Goal: Information Seeking & Learning: Learn about a topic

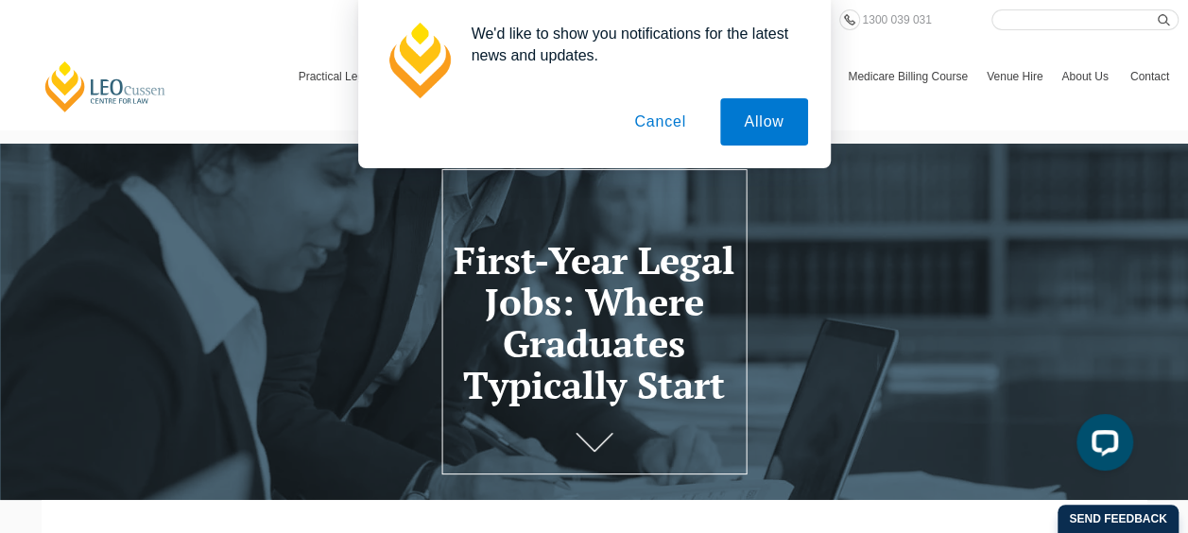
click at [665, 119] on button "Cancel" at bounding box center [659, 121] width 99 height 47
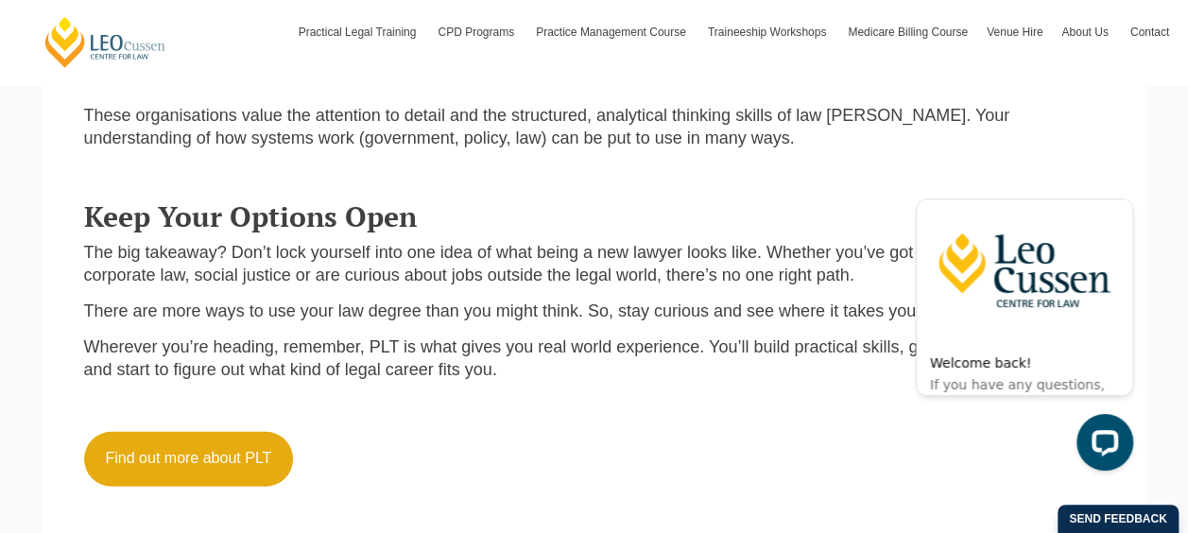
scroll to position [2115, 0]
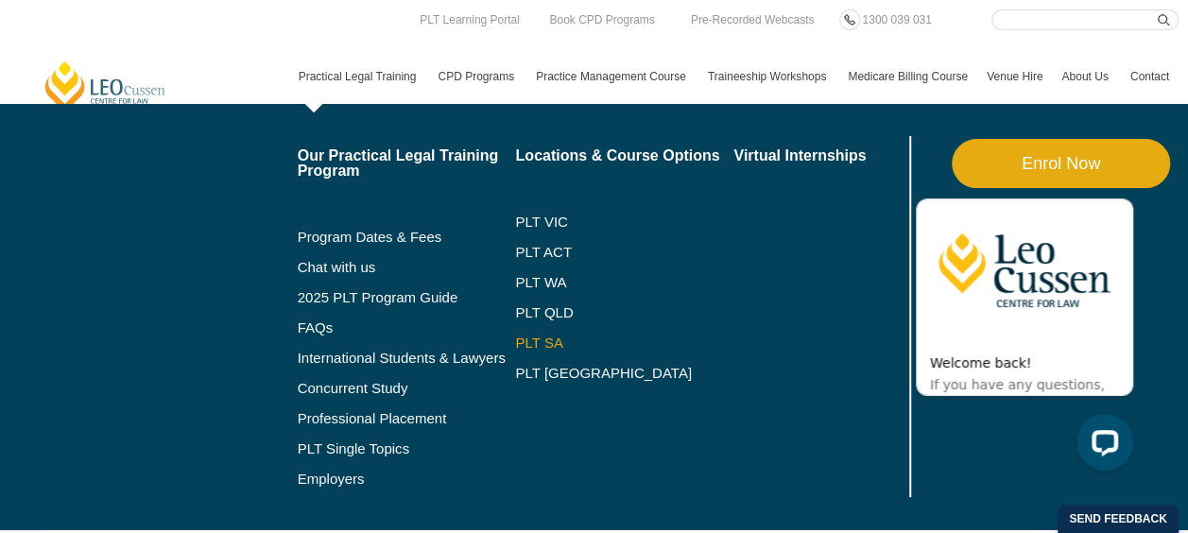
click at [536, 337] on link "PLT SA" at bounding box center [624, 342] width 218 height 15
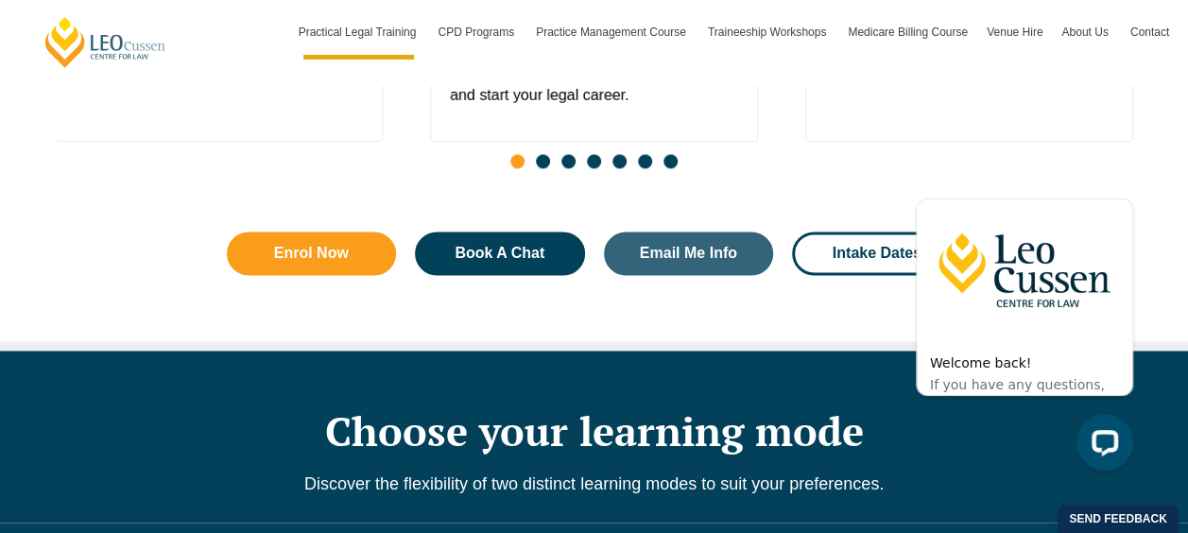
scroll to position [1279, 0]
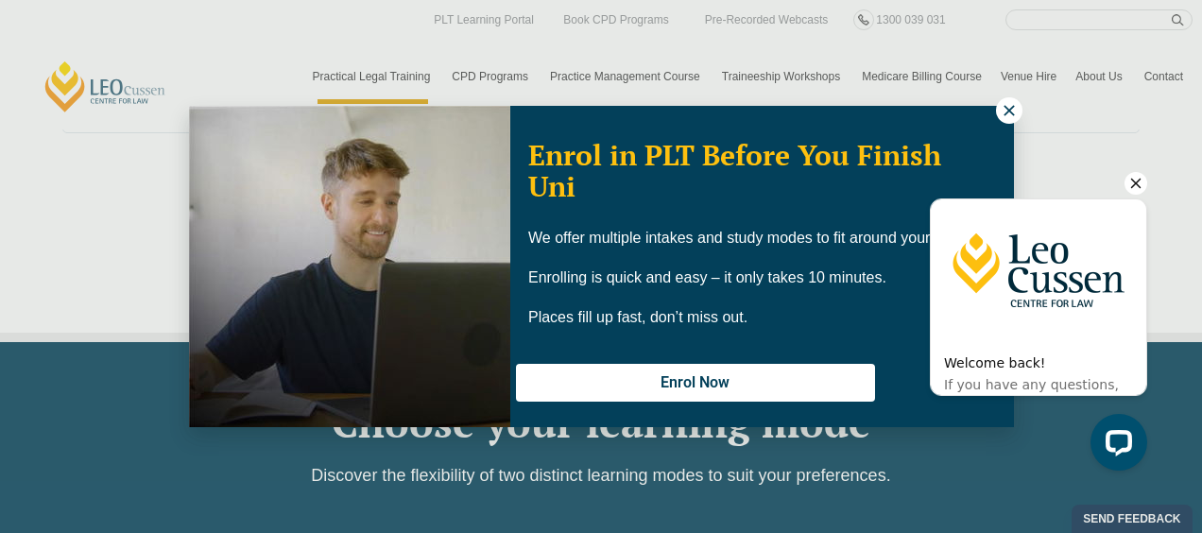
click at [1133, 189] on icon "Hide greeting" at bounding box center [1135, 183] width 23 height 23
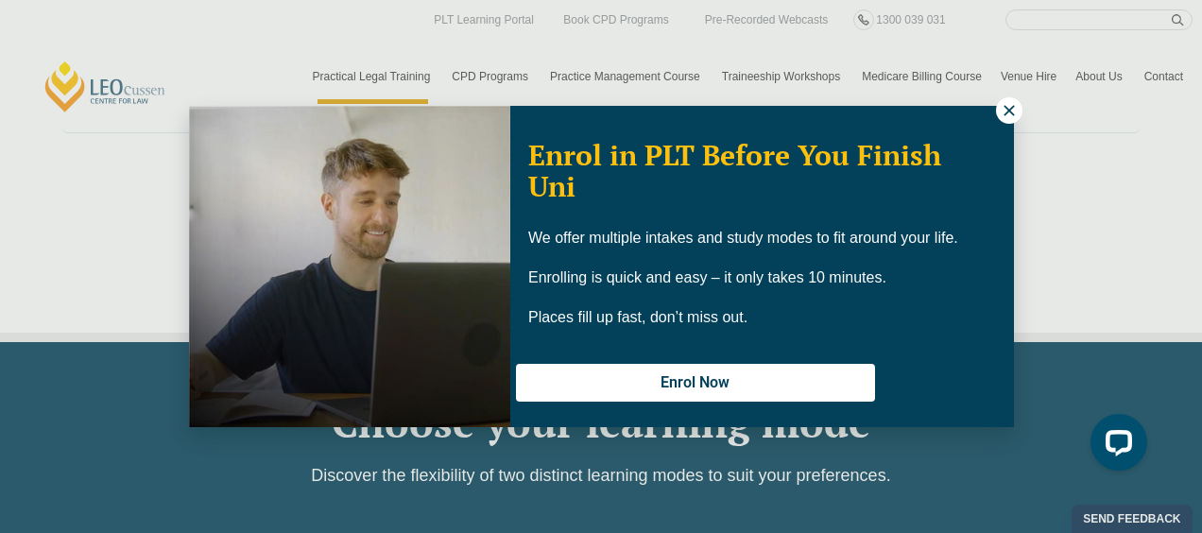
click at [1008, 108] on icon at bounding box center [1009, 110] width 17 height 17
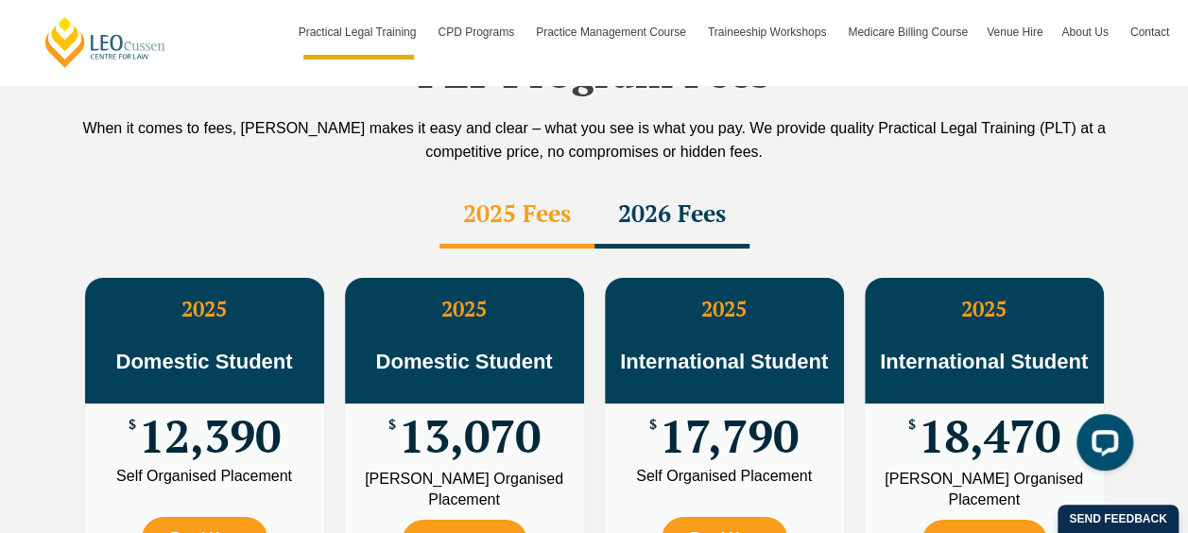
scroll to position [3319, 0]
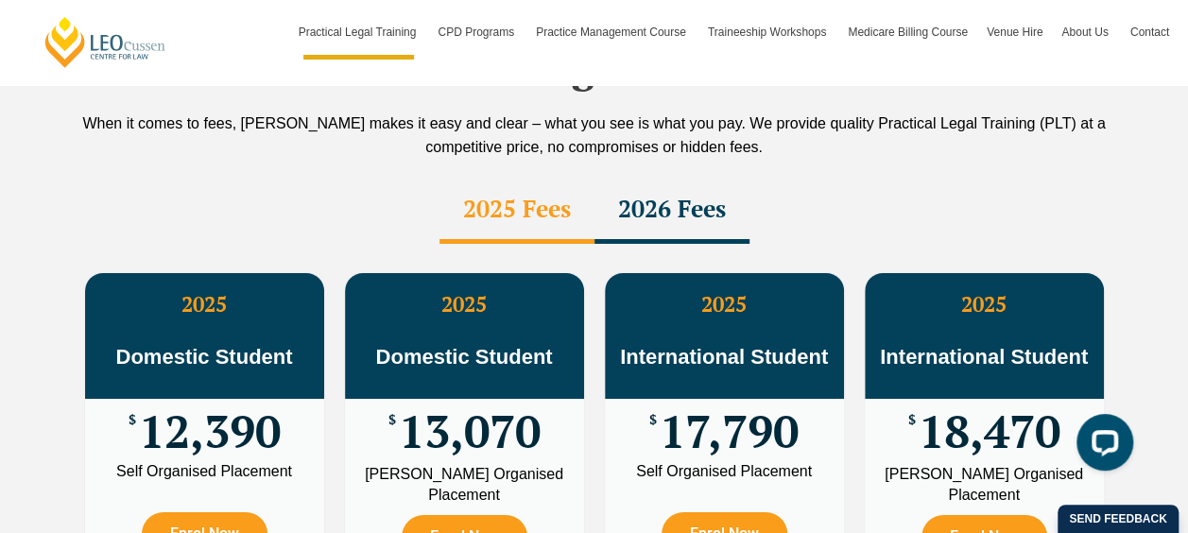
click at [655, 178] on div "2026 Fees" at bounding box center [671, 211] width 155 height 66
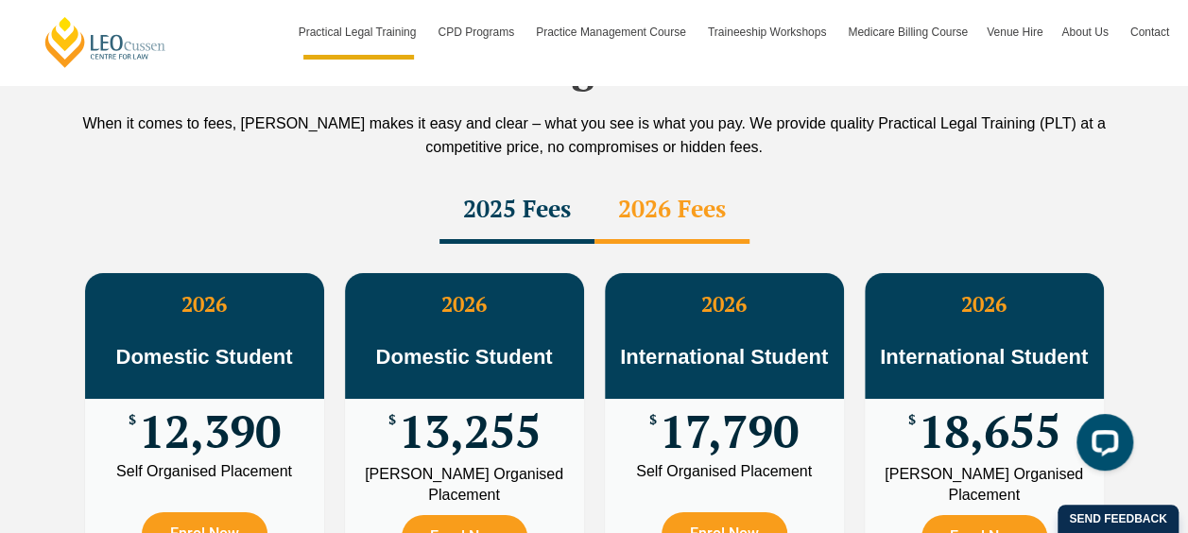
click at [522, 178] on div "2025 Fees" at bounding box center [516, 211] width 155 height 66
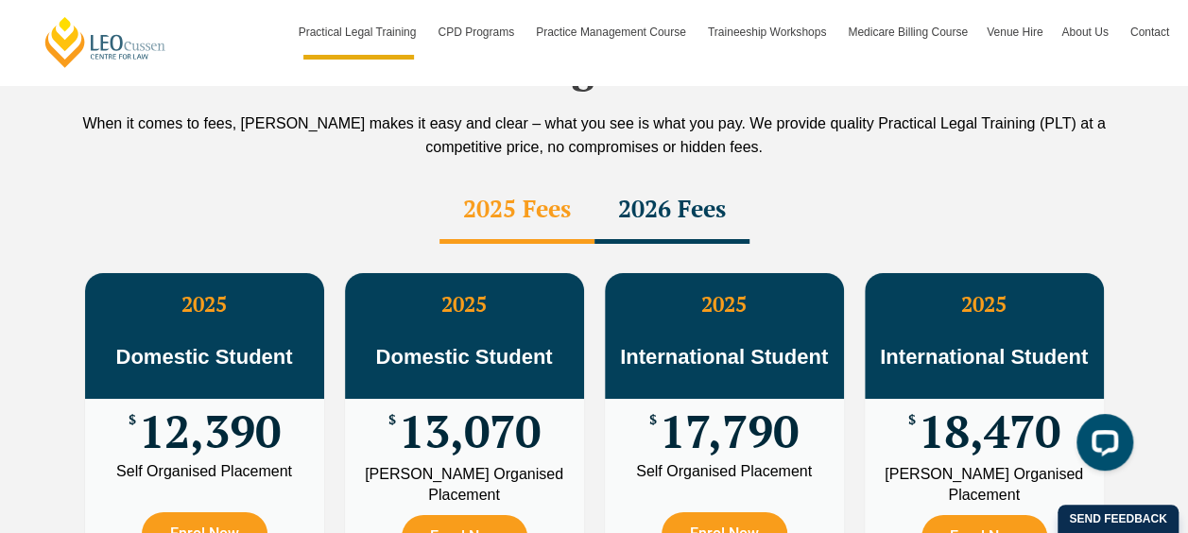
click at [639, 178] on div "2026 Fees" at bounding box center [671, 211] width 155 height 66
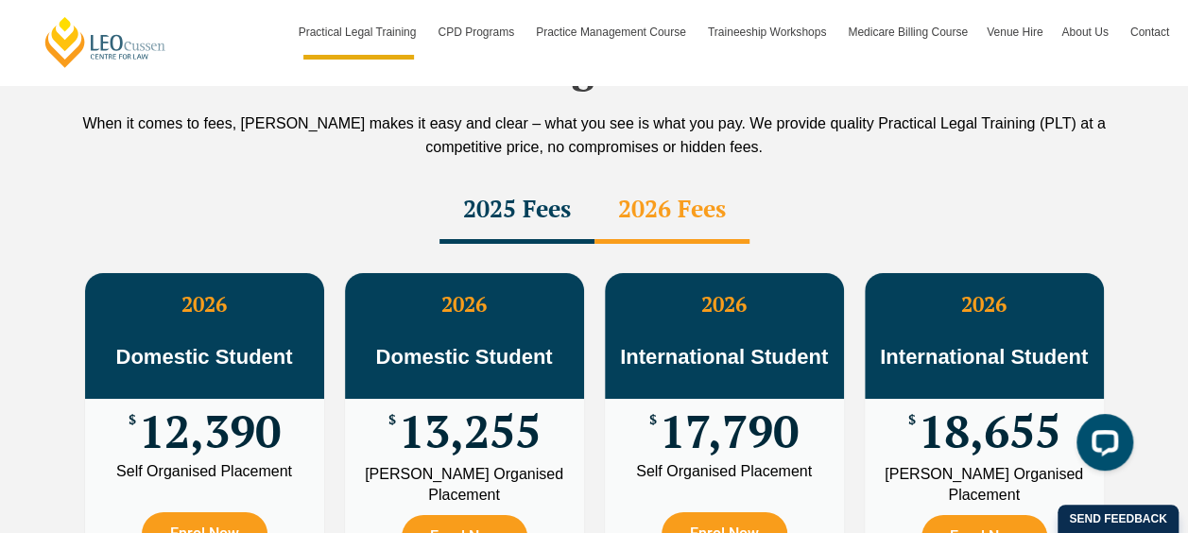
click at [567, 178] on div "2025 Fees" at bounding box center [516, 211] width 155 height 66
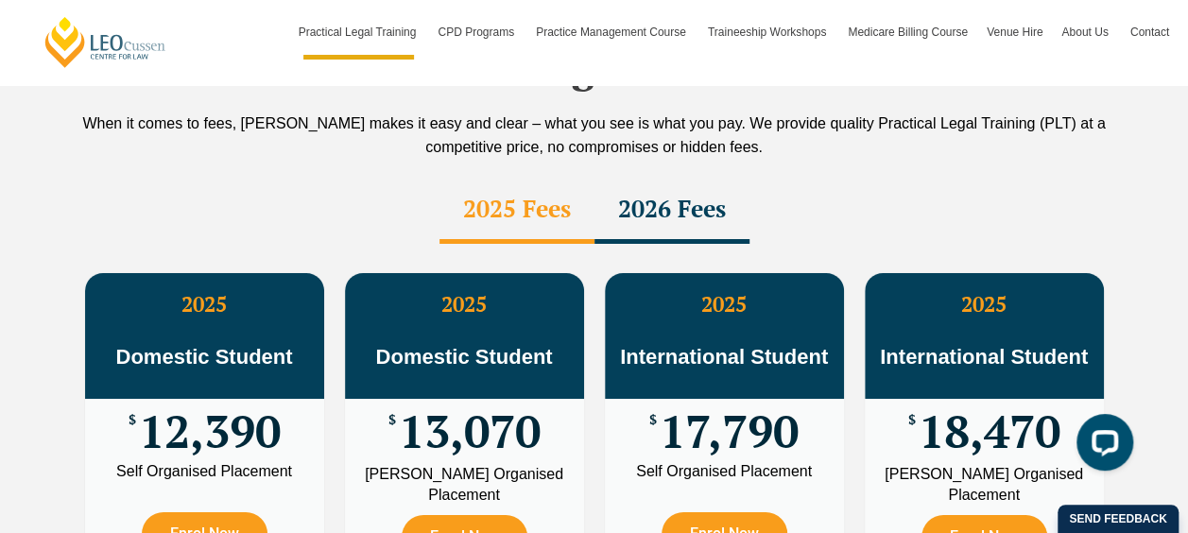
click at [646, 178] on div "2026 Fees" at bounding box center [671, 211] width 155 height 66
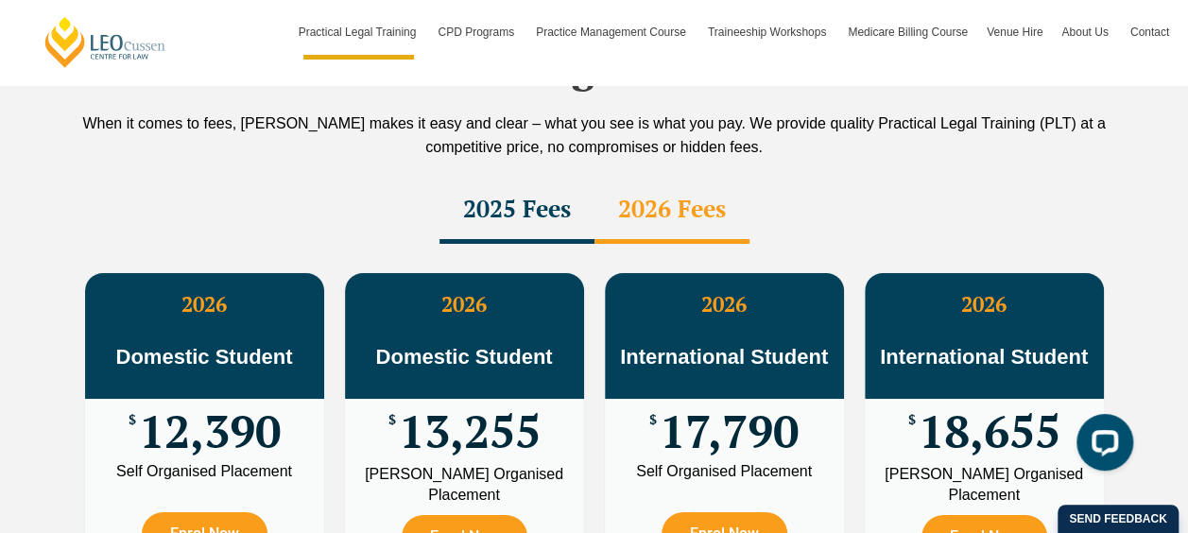
click at [551, 178] on div "2025 Fees" at bounding box center [516, 211] width 155 height 66
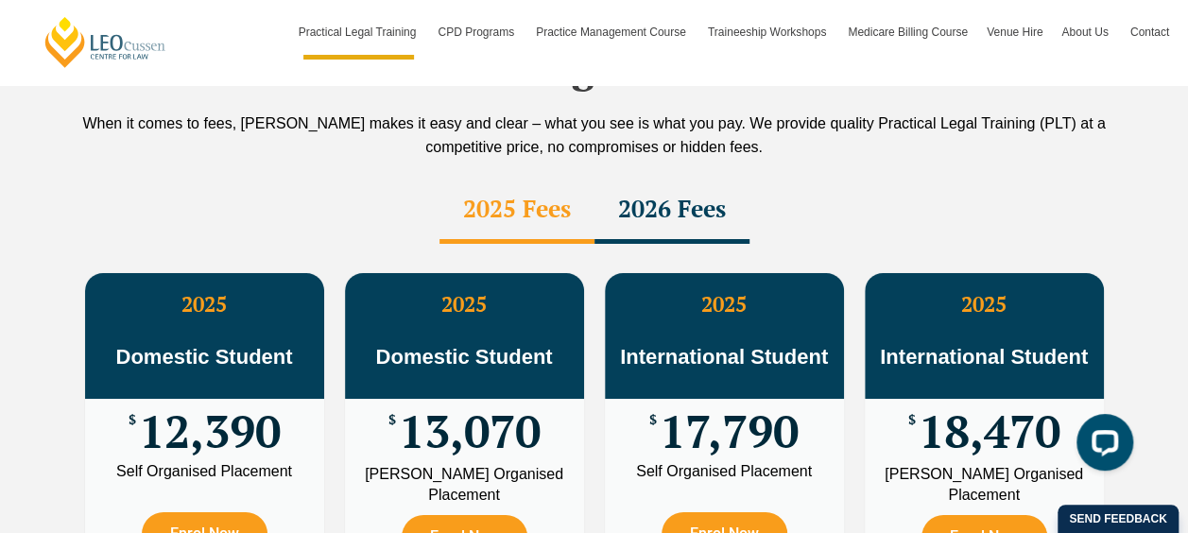
click at [658, 178] on div "2026 Fees" at bounding box center [671, 211] width 155 height 66
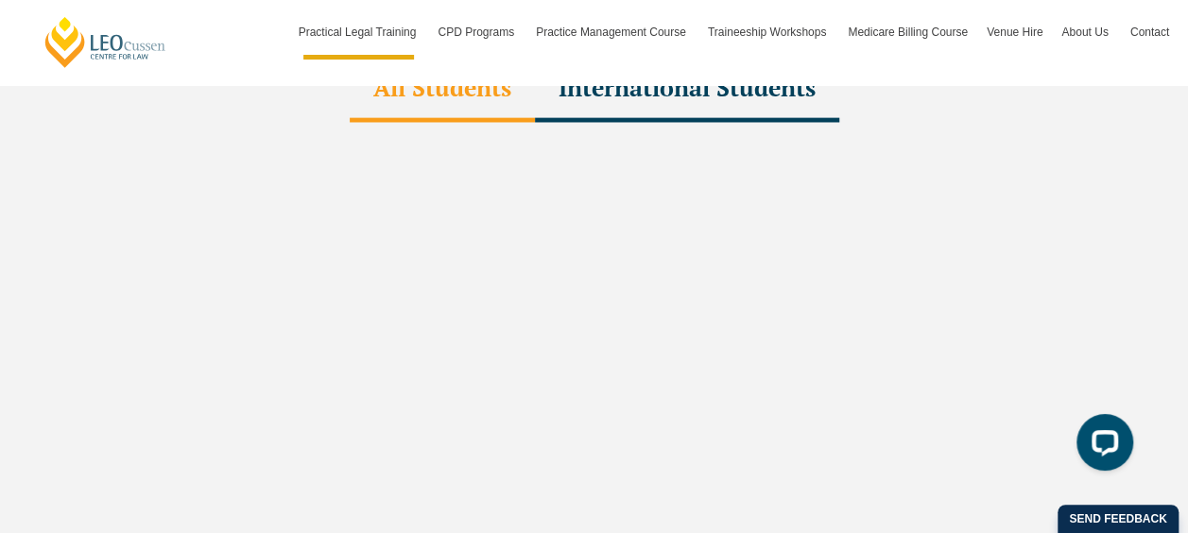
scroll to position [5700, 0]
